Goal: Information Seeking & Learning: Learn about a topic

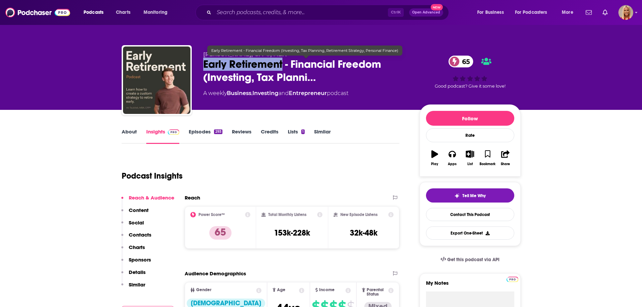
drag, startPoint x: 205, startPoint y: 64, endPoint x: 283, endPoint y: 67, distance: 78.3
click at [283, 67] on span "Early Retirement - Financial Freedom (Investing, Tax Planni…" at bounding box center [306, 71] width 206 height 26
copy h2 "Early Retirement"
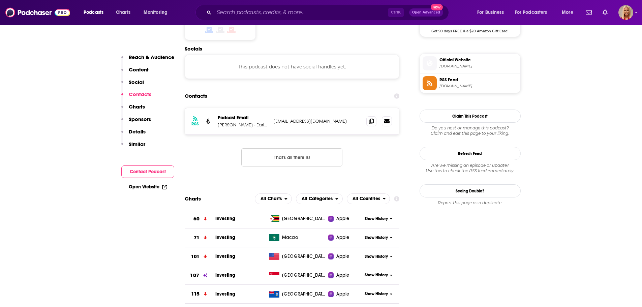
scroll to position [573, 0]
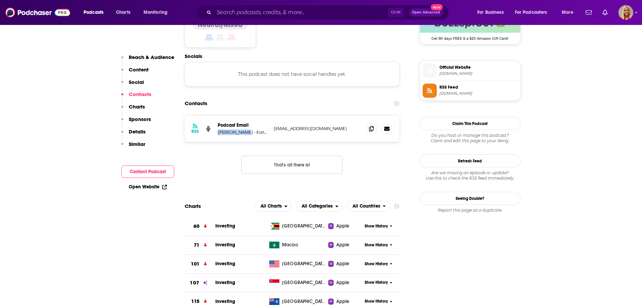
copy p "[PERSON_NAME]"
drag, startPoint x: 216, startPoint y: 99, endPoint x: 228, endPoint y: 127, distance: 30.2
click at [230, 127] on div "RSS Podcast Email [PERSON_NAME] - Early Retirement Specialist [EMAIL_ADDRESS][D…" at bounding box center [292, 149] width 215 height 69
click at [228, 127] on div "RSS Podcast Email [PERSON_NAME] - Early Retirement Specialist [EMAIL_ADDRESS][D…" at bounding box center [292, 149] width 215 height 69
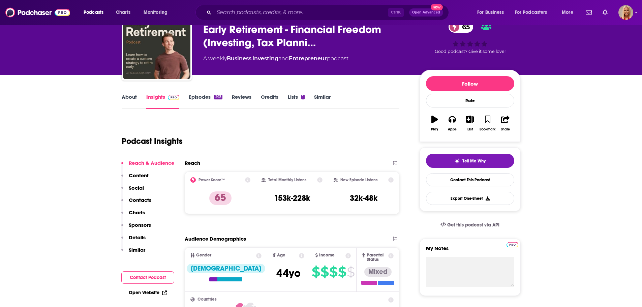
scroll to position [0, 0]
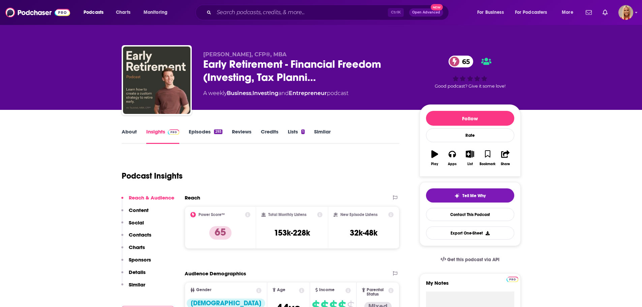
drag, startPoint x: 200, startPoint y: 48, endPoint x: 201, endPoint y: 51, distance: 3.6
click at [200, 50] on div "[PERSON_NAME], CFP®, MBA Early Retirement - Financial Freedom (Investing, Tax P…" at bounding box center [321, 81] width 399 height 73
drag, startPoint x: 201, startPoint y: 51, endPoint x: 273, endPoint y: 51, distance: 71.8
click at [273, 51] on div "[PERSON_NAME], CFP®, MBA Early Retirement - Financial Freedom (Investing, Tax P…" at bounding box center [321, 81] width 399 height 73
copy span "[PERSON_NAME], CFP®, MBA"
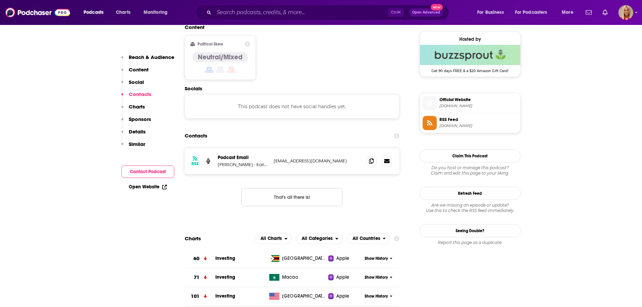
scroll to position [540, 0]
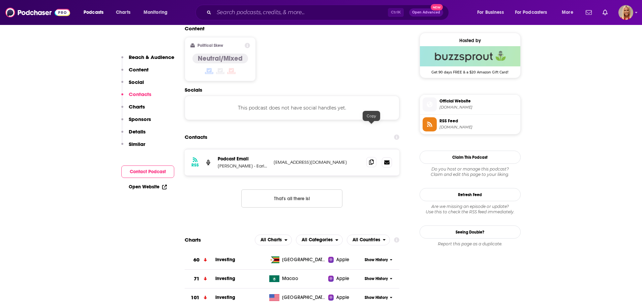
click at [370, 160] on icon at bounding box center [371, 162] width 5 height 5
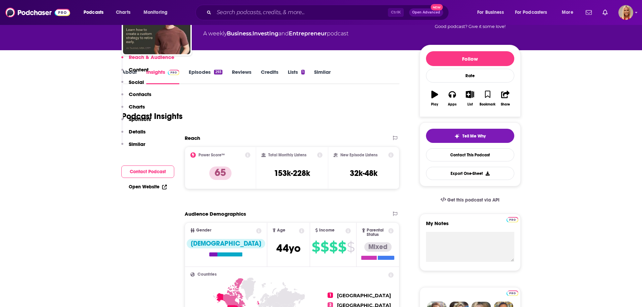
scroll to position [135, 0]
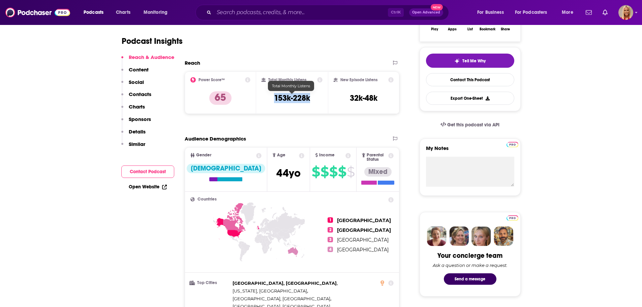
drag, startPoint x: 318, startPoint y: 98, endPoint x: 276, endPoint y: 102, distance: 43.0
click at [276, 102] on div "Total Monthly Listens 153k-228k" at bounding box center [292, 92] width 61 height 31
copy h3 "153k-228k"
drag, startPoint x: 309, startPoint y: 80, endPoint x: 269, endPoint y: 81, distance: 40.1
click at [269, 81] on div "Total Monthly Listens" at bounding box center [292, 79] width 61 height 5
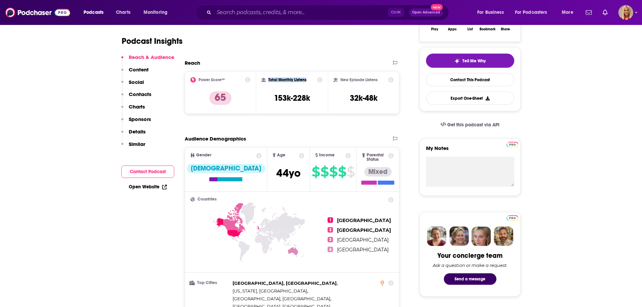
copy h2 "Total Monthly Listens"
drag, startPoint x: 355, startPoint y: 96, endPoint x: 350, endPoint y: 96, distance: 4.4
click at [350, 96] on div "New Episode Listens 32k-48k" at bounding box center [364, 92] width 60 height 31
copy h3 "32k-48k"
drag, startPoint x: 384, startPoint y: 78, endPoint x: 341, endPoint y: 83, distance: 43.5
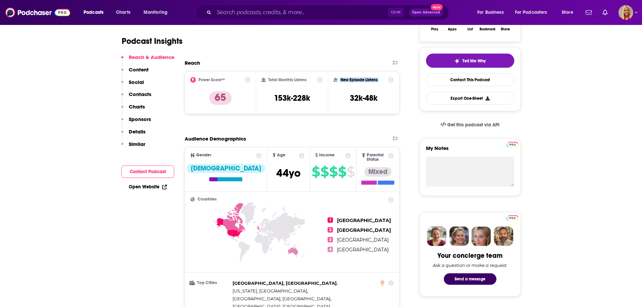
click at [341, 83] on div "New Episode Listens 32k-48k" at bounding box center [364, 92] width 60 height 31
copy div "New Episode Listens"
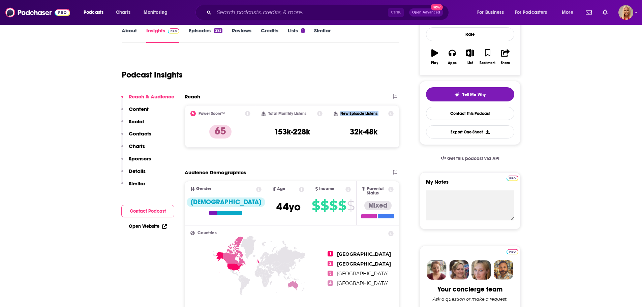
scroll to position [0, 0]
